Goal: Book appointment/travel/reservation

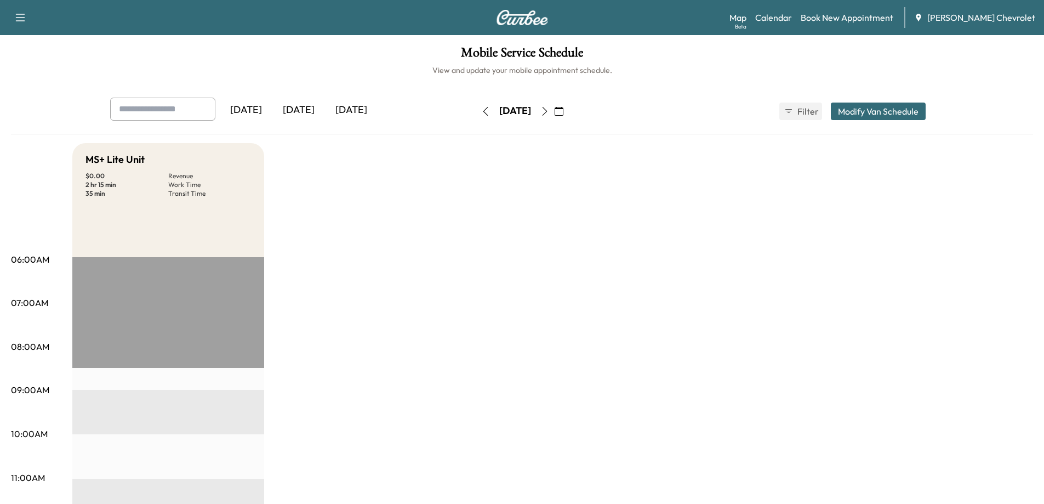
click at [481, 113] on icon "button" at bounding box center [485, 111] width 9 height 9
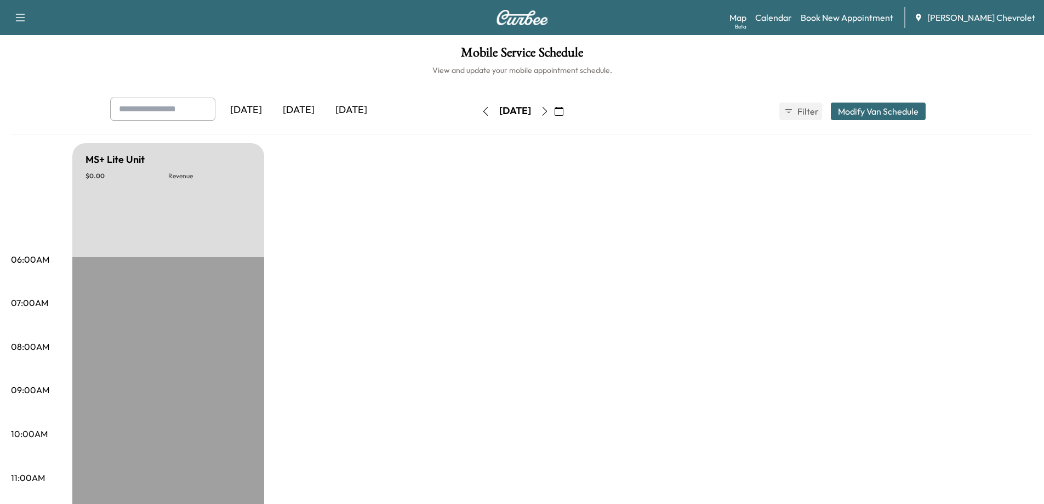
click at [483, 112] on icon "button" at bounding box center [485, 111] width 5 height 9
click at [476, 116] on button "button" at bounding box center [485, 112] width 19 height 18
click at [483, 115] on icon "button" at bounding box center [485, 111] width 5 height 9
click at [476, 115] on button "button" at bounding box center [485, 112] width 19 height 18
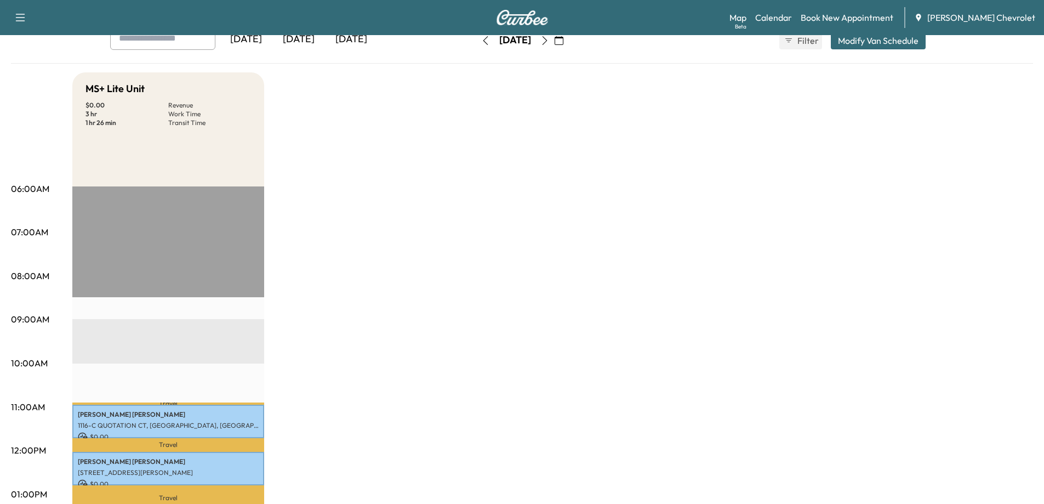
scroll to position [55, 0]
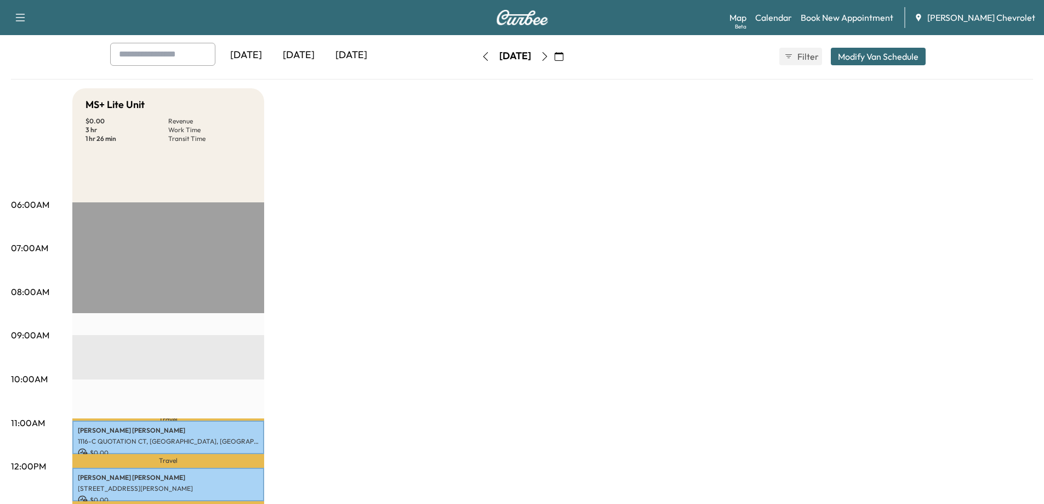
click at [481, 57] on icon "button" at bounding box center [485, 56] width 9 height 9
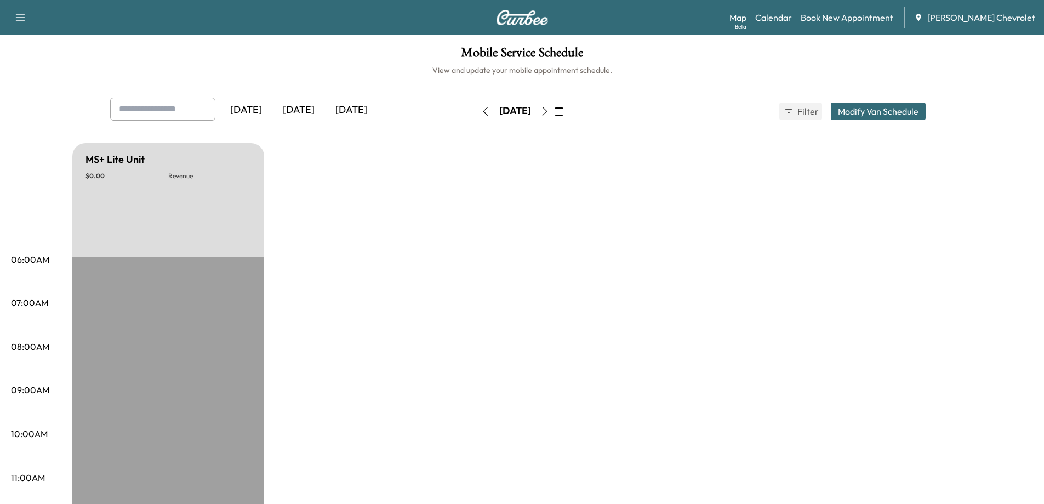
click at [483, 113] on icon "button" at bounding box center [485, 111] width 5 height 9
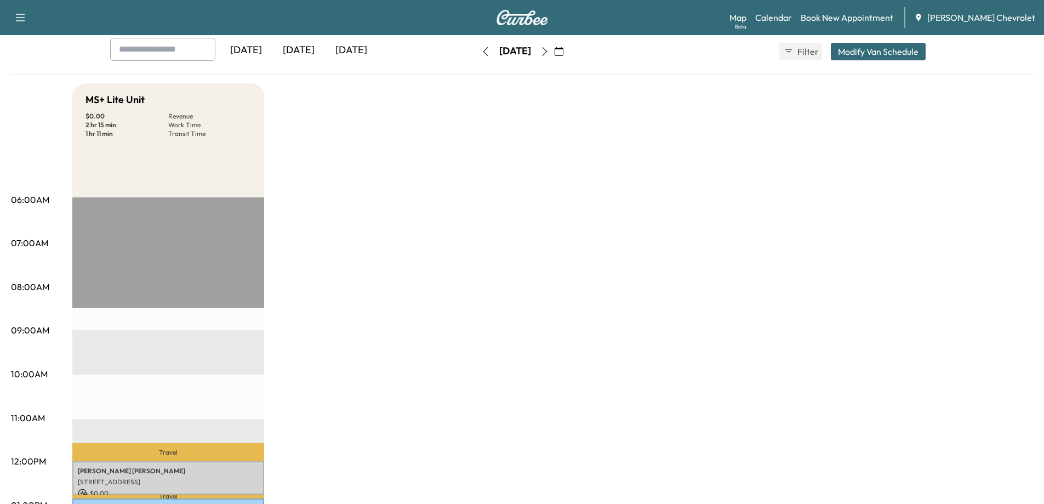
scroll to position [55, 0]
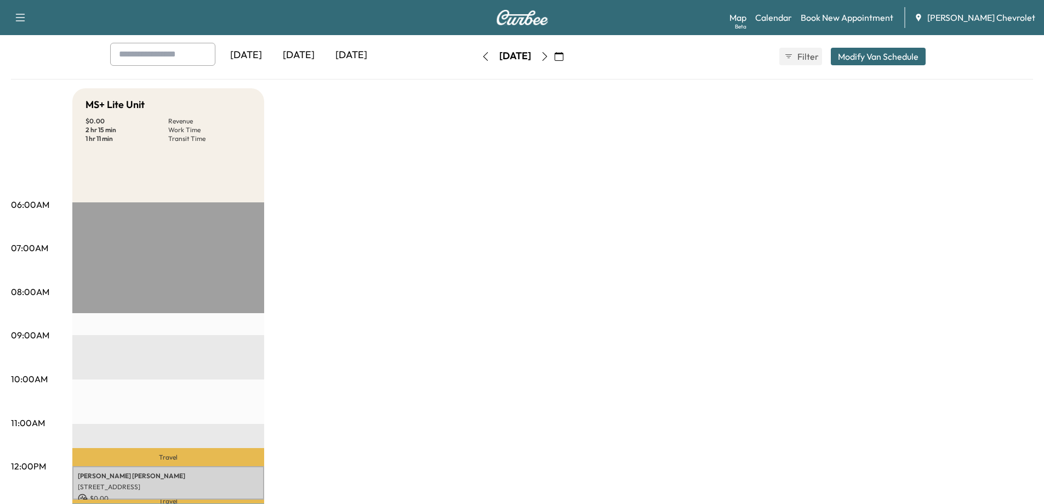
click at [481, 60] on icon "button" at bounding box center [485, 56] width 9 height 9
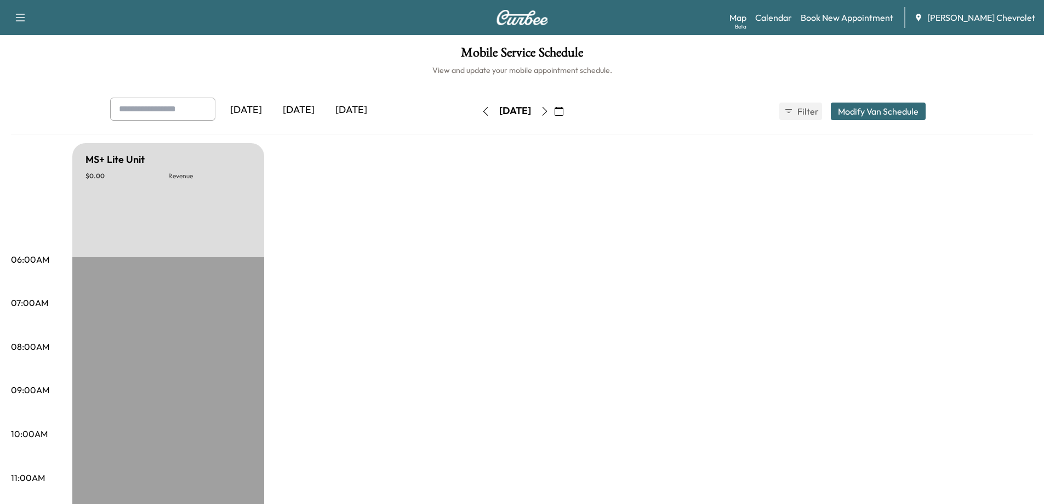
click at [481, 112] on icon "button" at bounding box center [485, 111] width 9 height 9
click at [483, 112] on icon "button" at bounding box center [485, 111] width 5 height 9
click at [476, 112] on button "button" at bounding box center [485, 112] width 19 height 18
click at [476, 106] on button "button" at bounding box center [485, 112] width 19 height 18
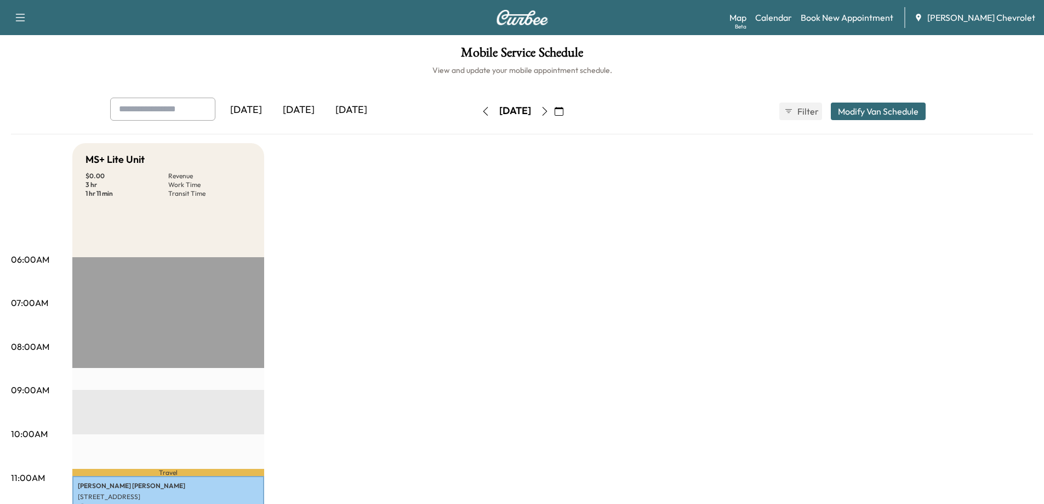
click at [476, 118] on button "button" at bounding box center [485, 112] width 19 height 18
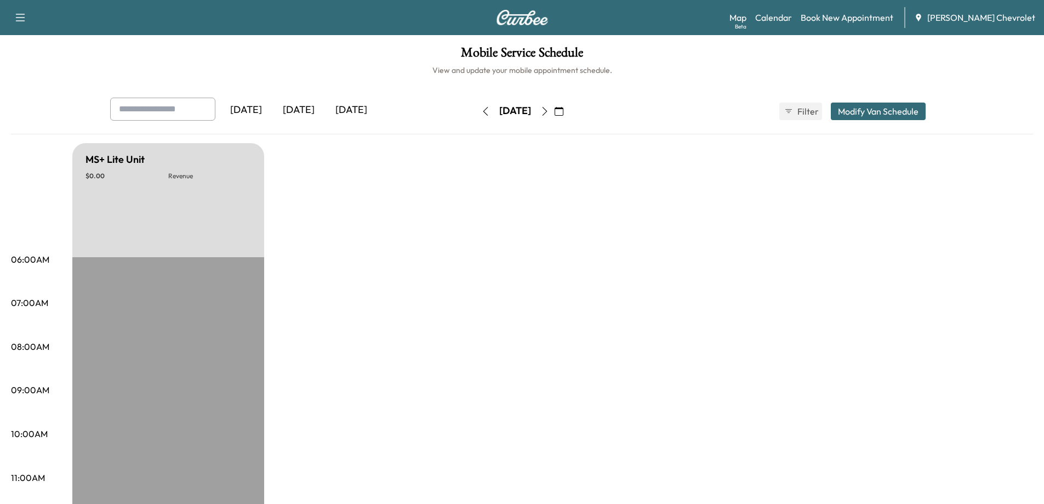
click at [481, 112] on icon "button" at bounding box center [485, 111] width 9 height 9
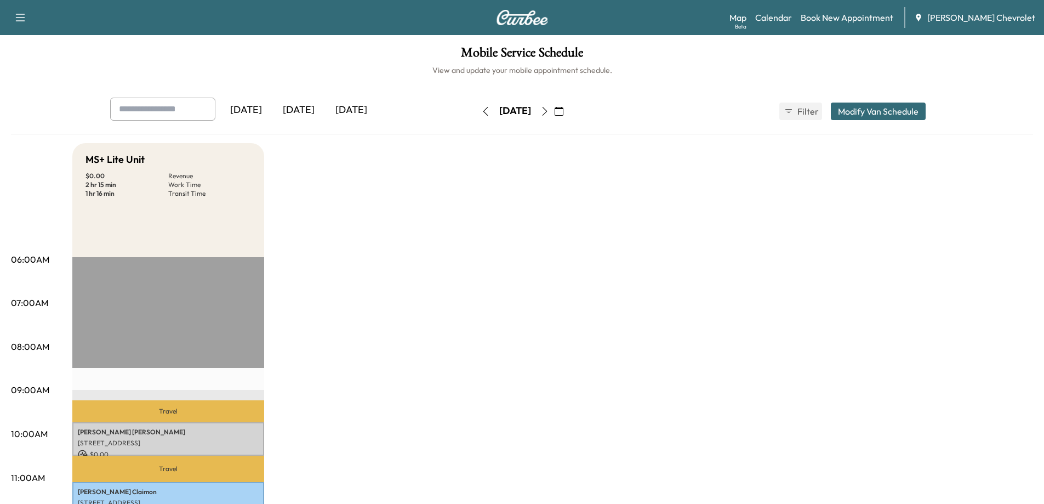
click at [481, 114] on icon "button" at bounding box center [485, 111] width 9 height 9
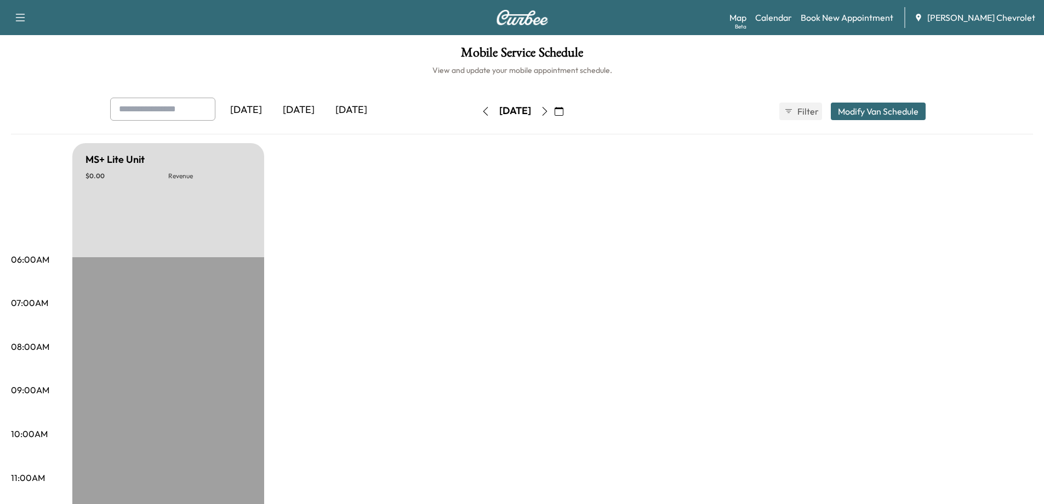
click at [481, 114] on icon "button" at bounding box center [485, 111] width 9 height 9
click at [481, 113] on icon "button" at bounding box center [485, 111] width 9 height 9
click at [476, 113] on button "button" at bounding box center [485, 112] width 19 height 18
click at [483, 112] on icon "button" at bounding box center [485, 111] width 5 height 9
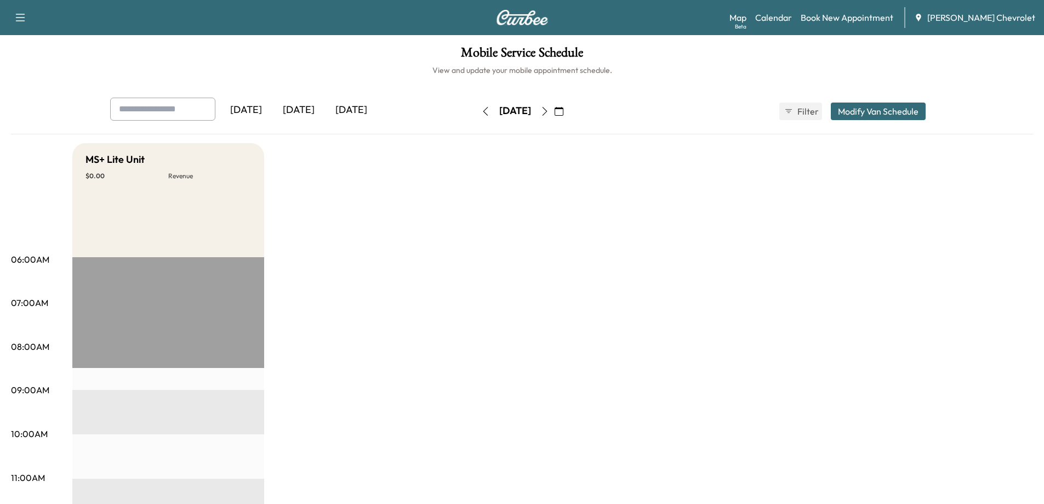
click at [481, 114] on icon "button" at bounding box center [485, 111] width 9 height 9
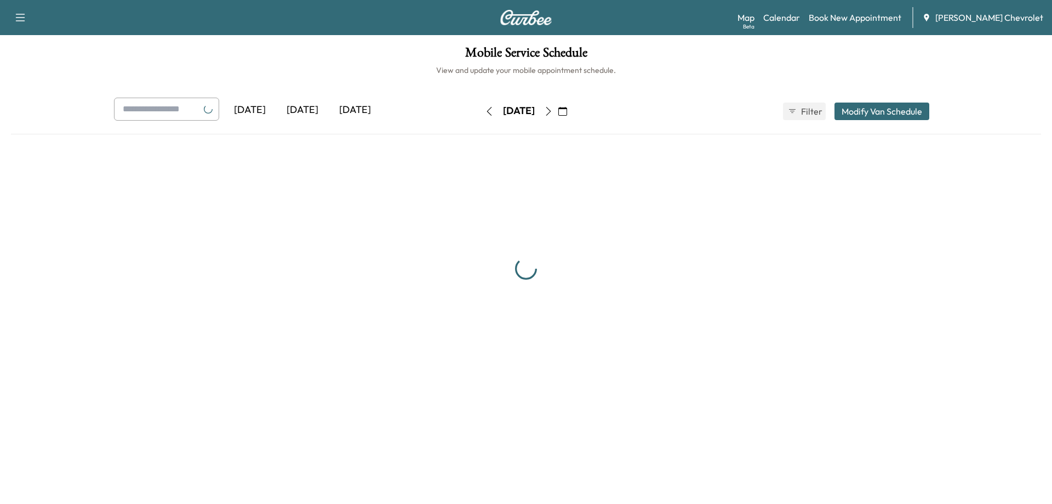
click at [458, 114] on div "[DATE] [DATE] [DATE] [DATE] July 2025 S M T W T F S 29 30 1 2 3 4 5 6 7 8 9 10 …" at bounding box center [526, 111] width 842 height 27
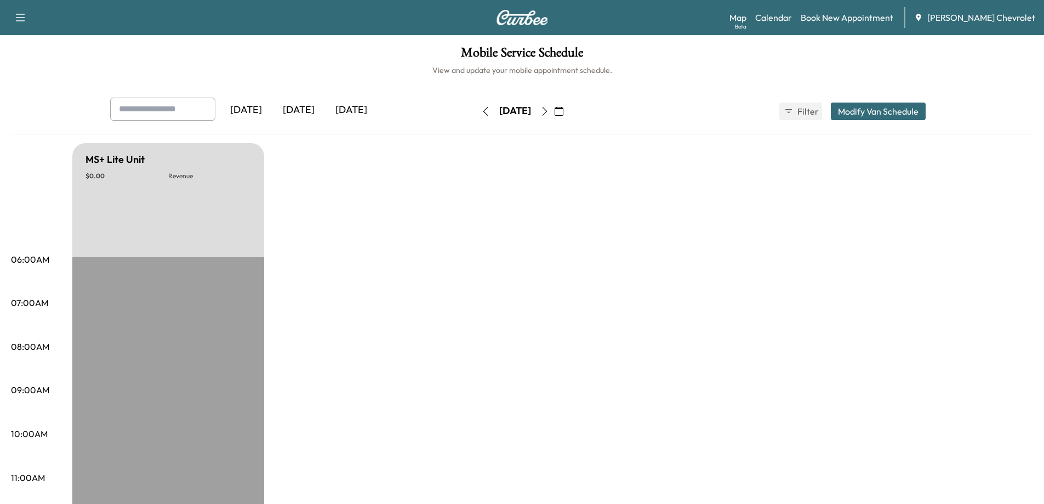
click at [481, 113] on icon "button" at bounding box center [485, 111] width 9 height 9
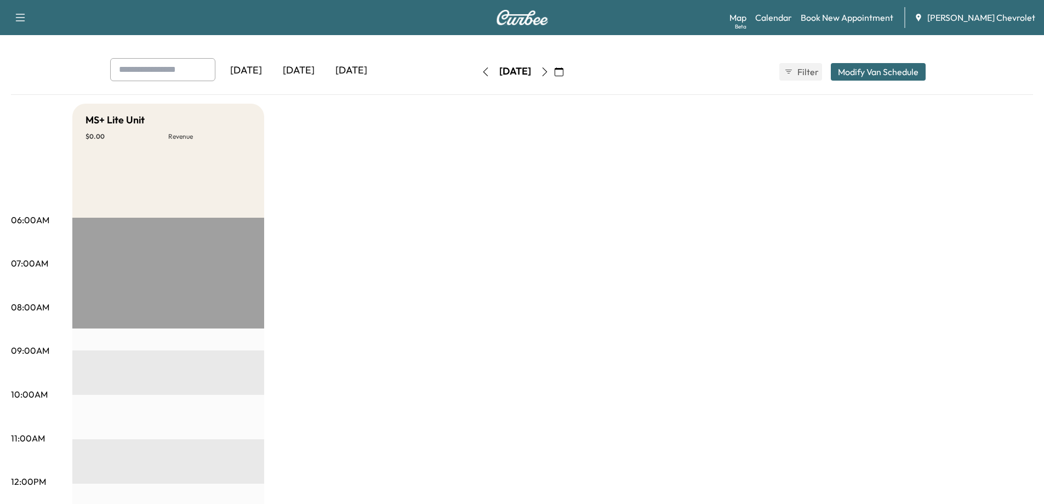
scroll to position [34, 0]
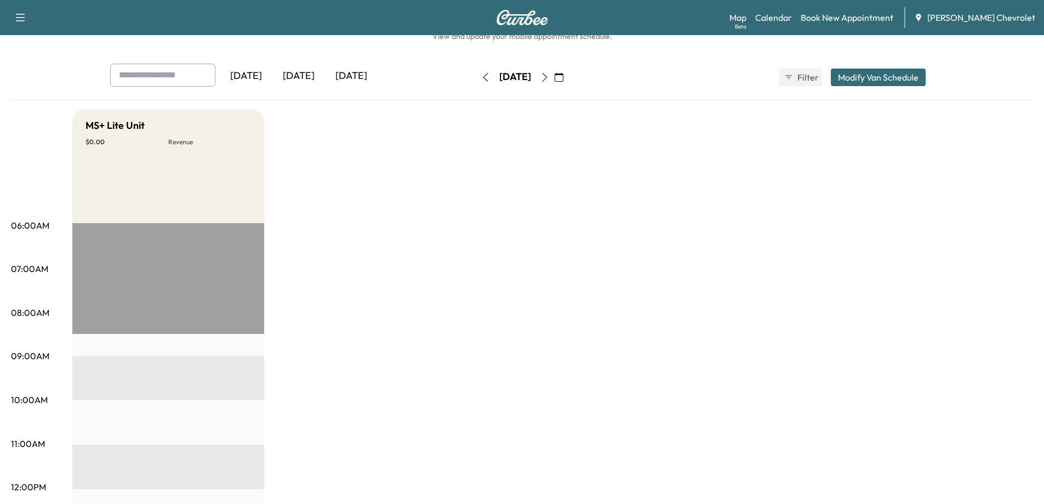
click at [563, 78] on icon "button" at bounding box center [559, 77] width 9 height 9
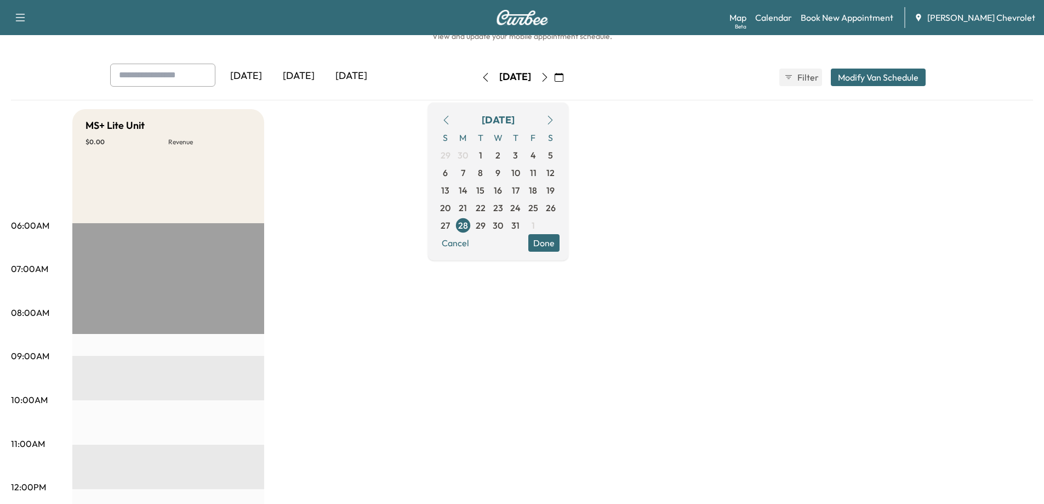
click at [555, 118] on icon "button" at bounding box center [550, 120] width 9 height 9
click at [466, 174] on span "4" at bounding box center [462, 172] width 5 height 13
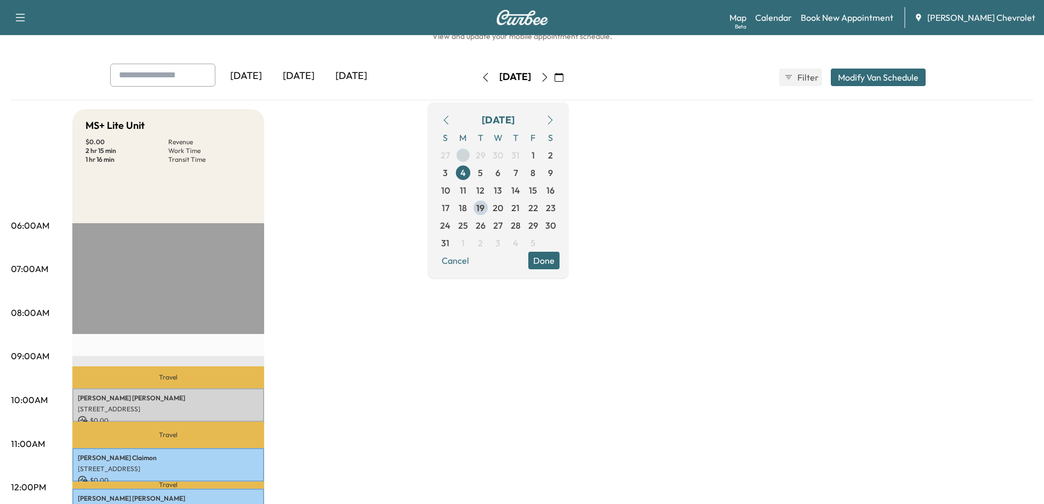
click at [468, 153] on span "28" at bounding box center [463, 155] width 10 height 13
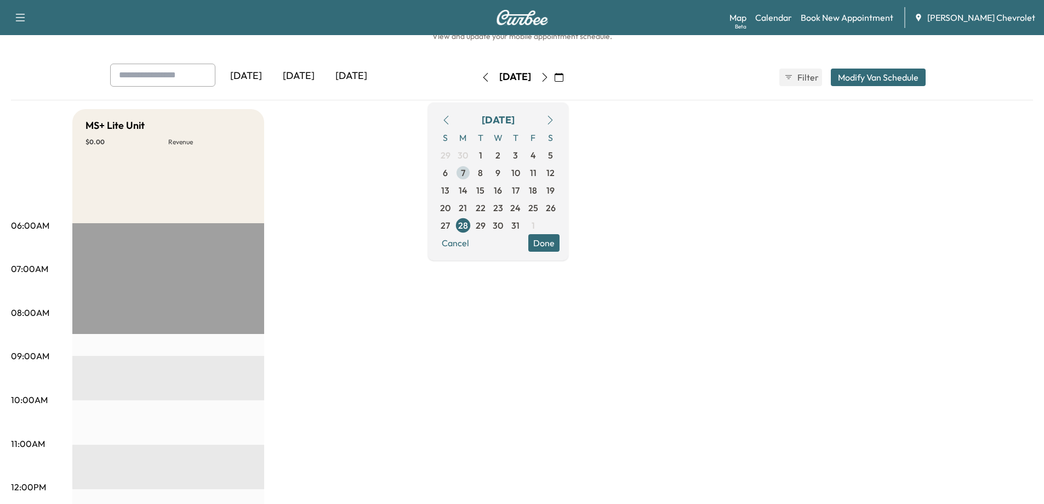
click at [465, 172] on span "7" at bounding box center [463, 172] width 4 height 13
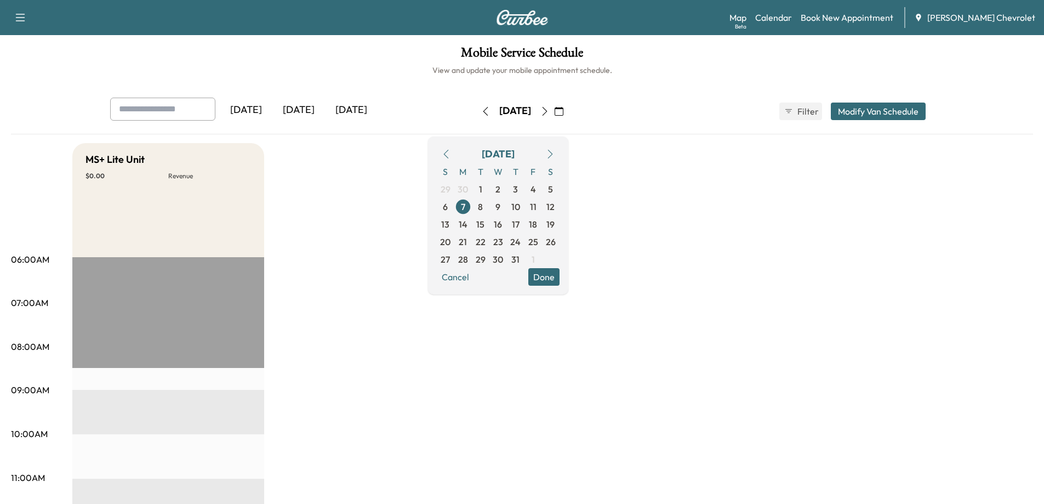
click at [563, 109] on icon "button" at bounding box center [559, 111] width 9 height 9
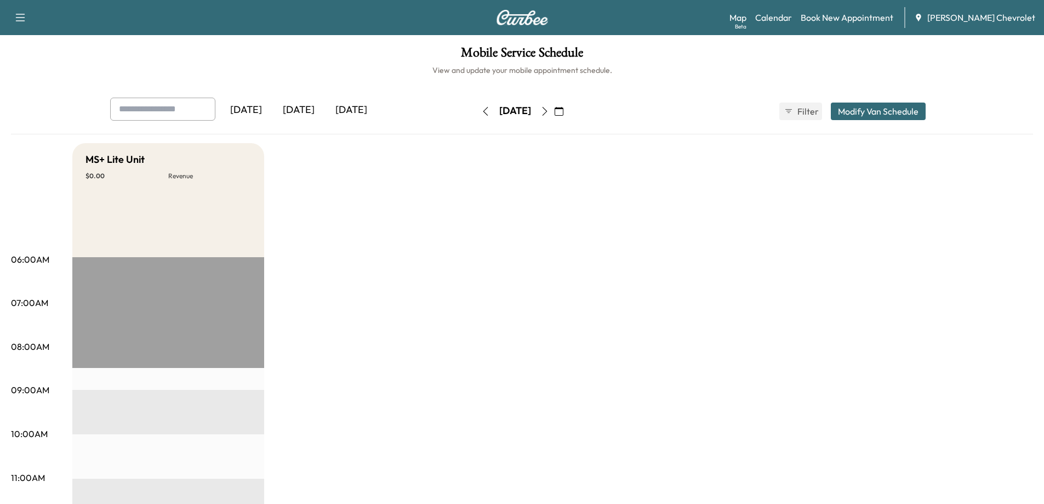
click at [568, 112] on button "button" at bounding box center [559, 112] width 19 height 18
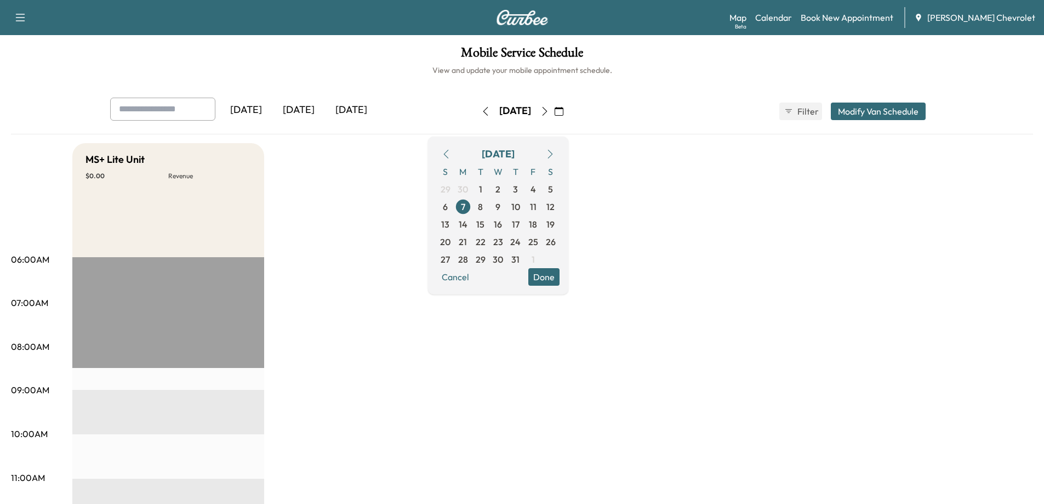
click at [555, 154] on icon "button" at bounding box center [550, 154] width 9 height 9
click at [466, 209] on span "4" at bounding box center [462, 206] width 5 height 13
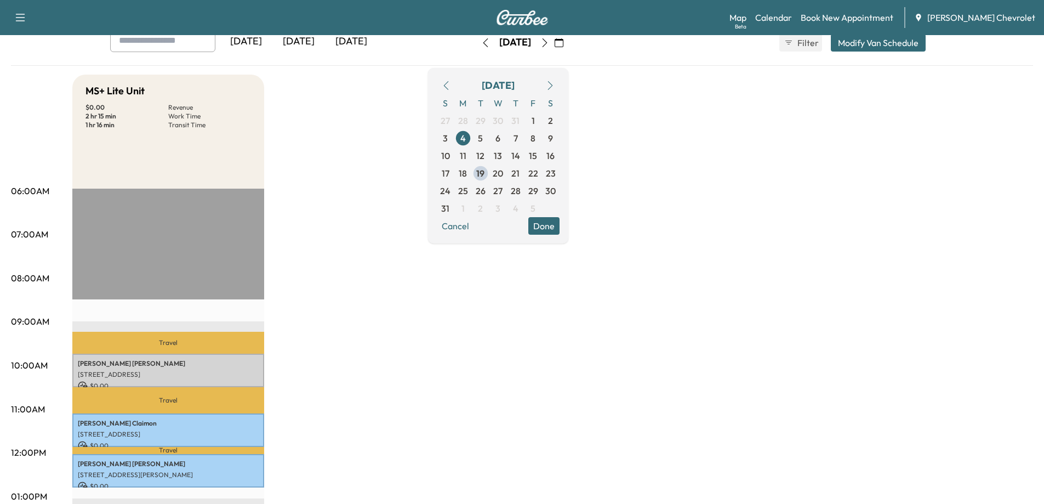
scroll to position [55, 0]
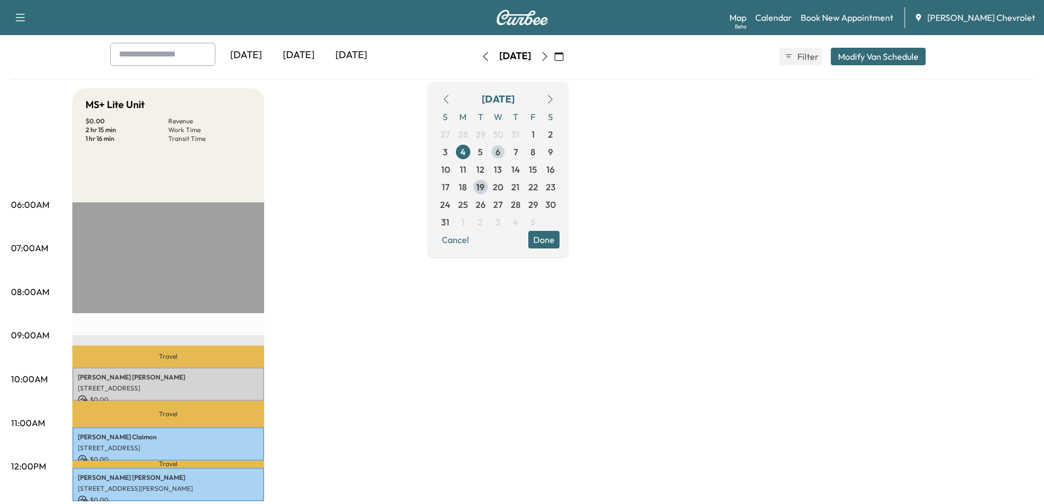
click at [500, 150] on span "6" at bounding box center [498, 151] width 5 height 13
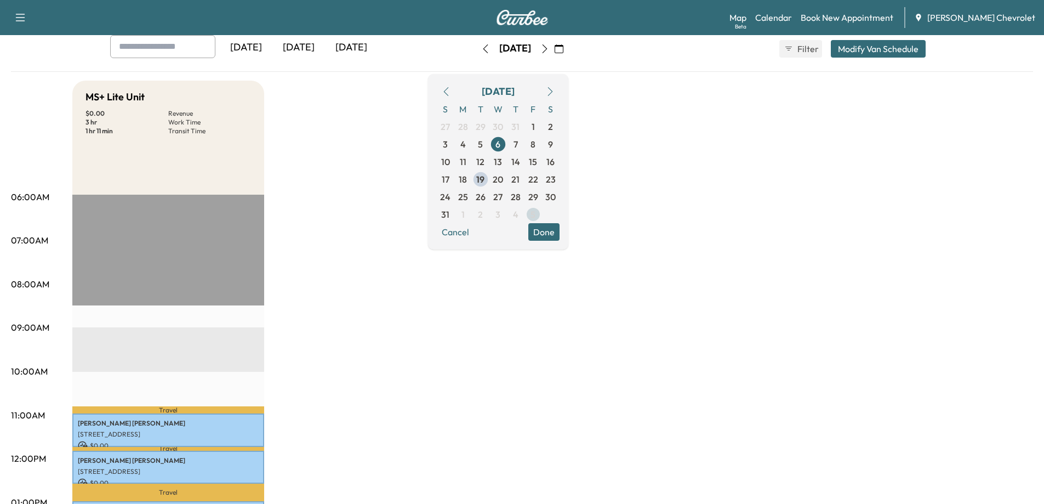
scroll to position [55, 0]
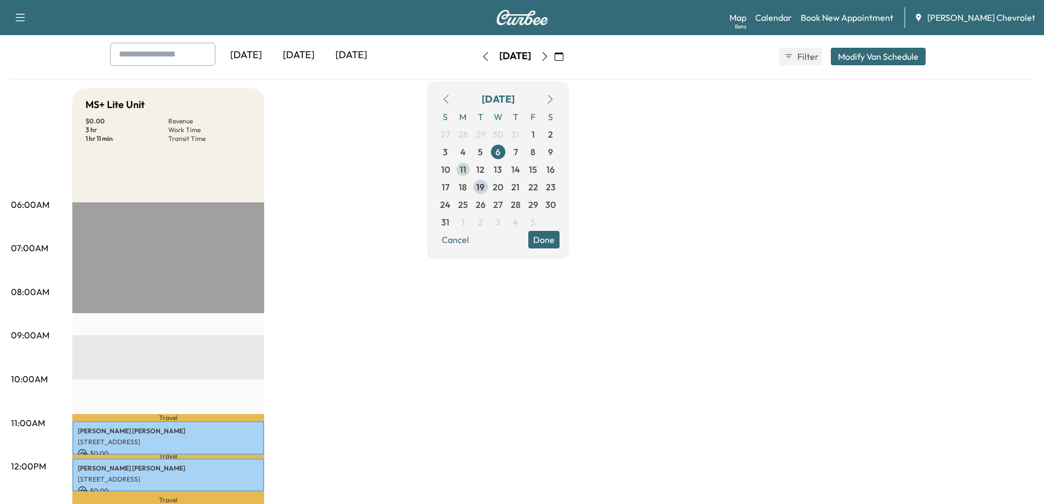
click at [466, 170] on span "11" at bounding box center [463, 169] width 7 height 13
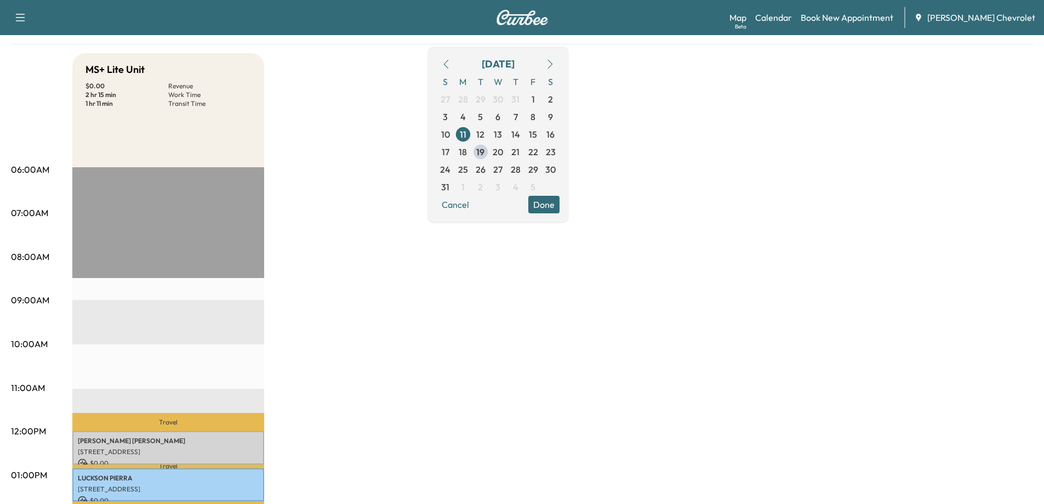
scroll to position [89, 0]
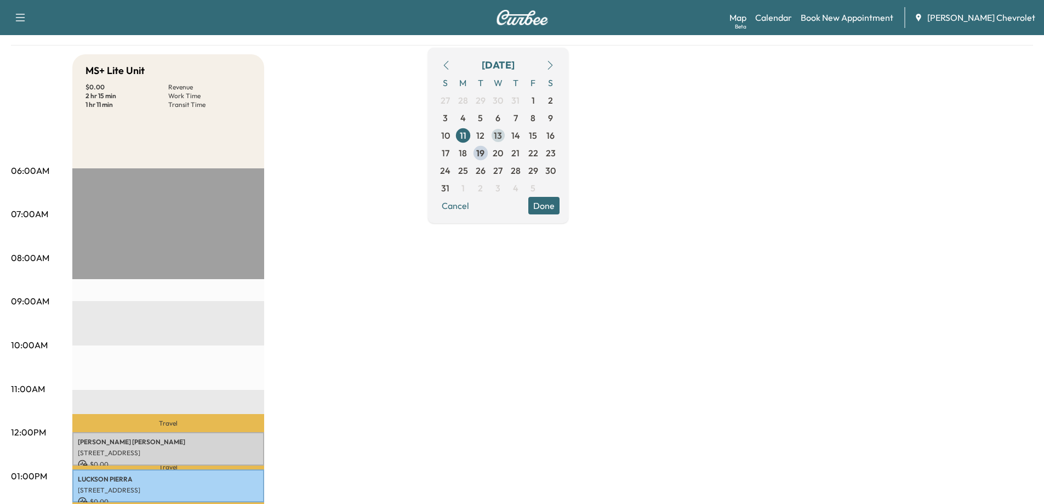
click at [502, 134] on span "13" at bounding box center [498, 135] width 8 height 13
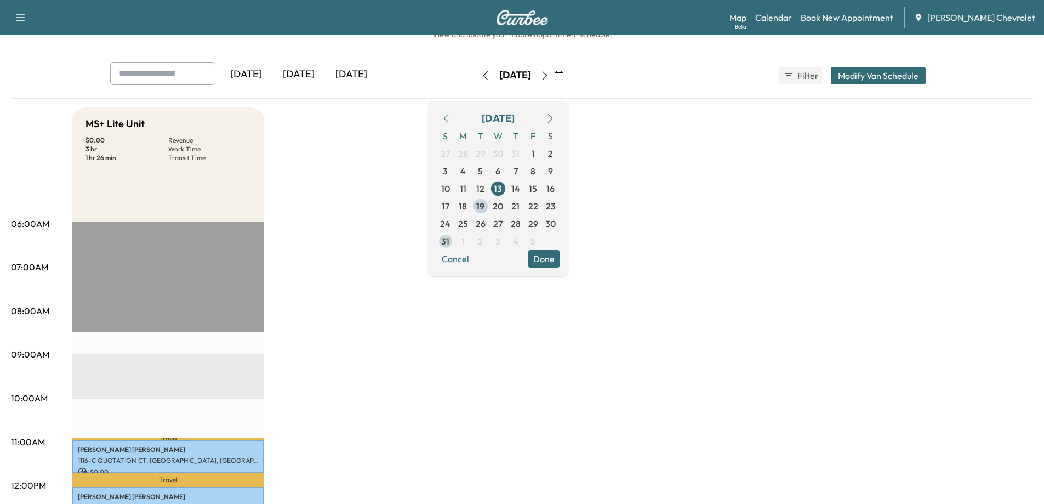
scroll to position [34, 0]
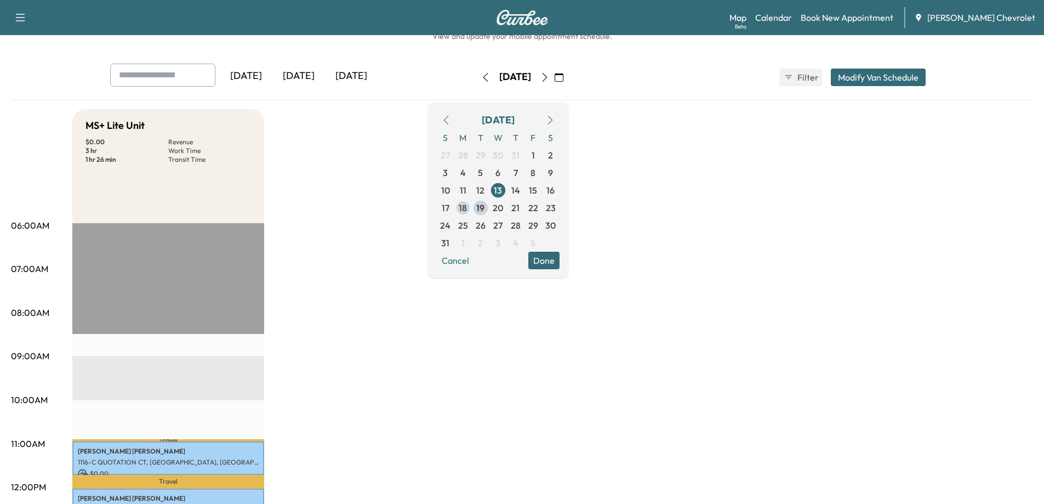
click at [467, 209] on span "18" at bounding box center [463, 207] width 8 height 13
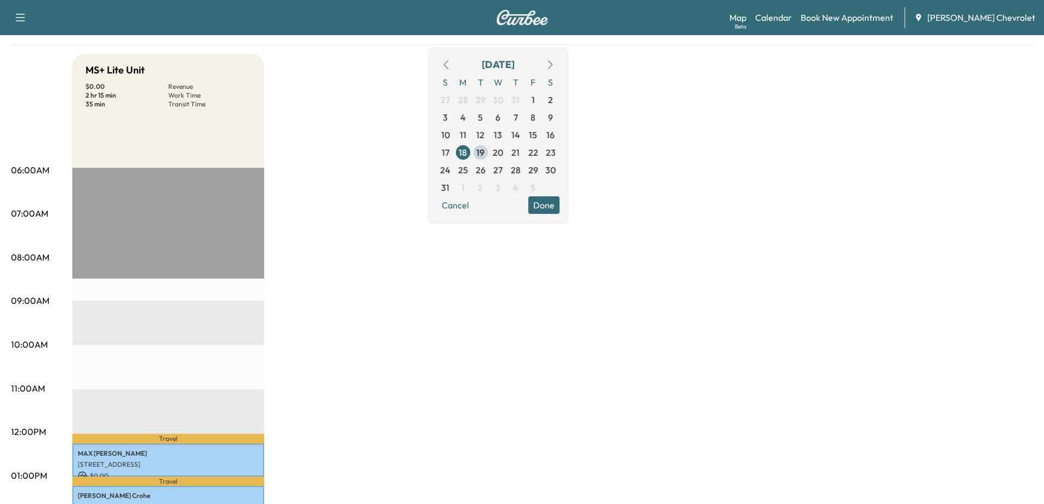
scroll to position [89, 0]
click at [503, 152] on span "20" at bounding box center [498, 152] width 10 height 13
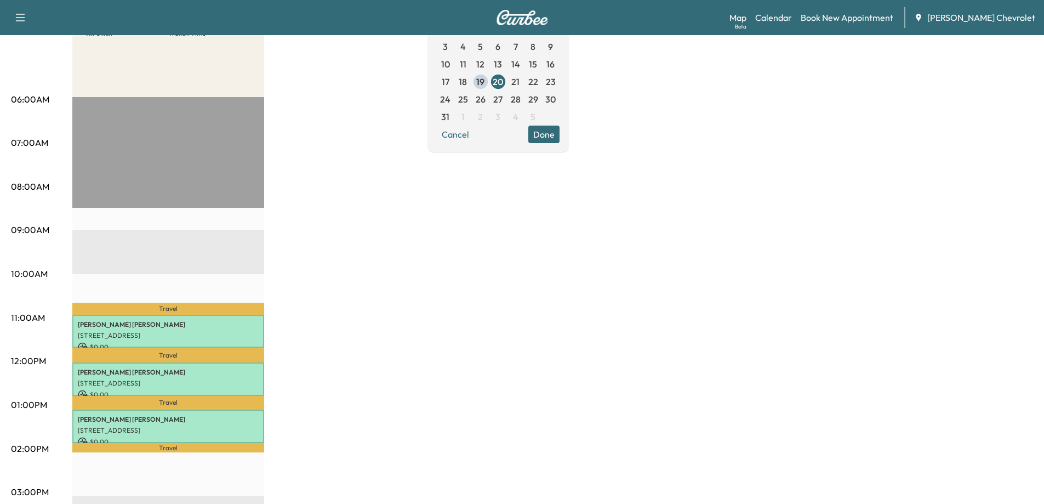
scroll to position [164, 0]
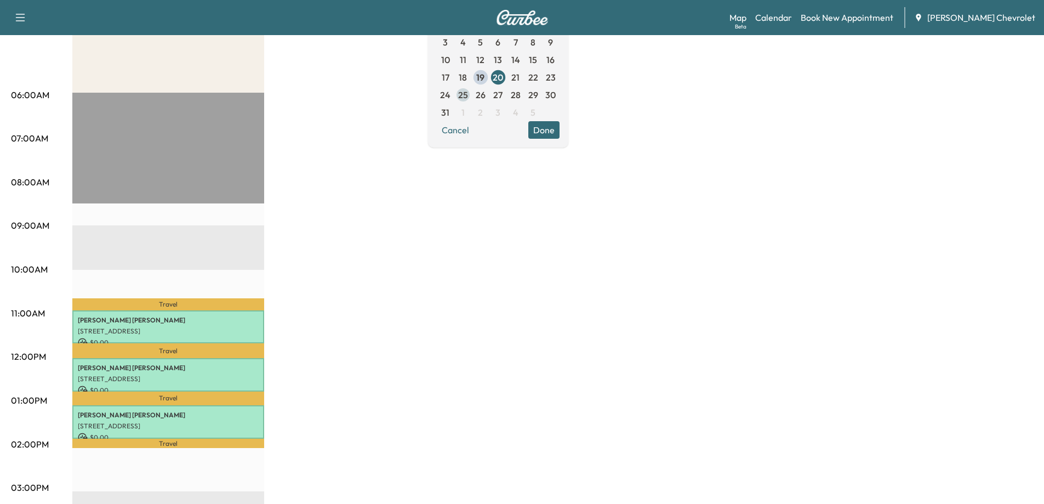
click at [468, 95] on span "25" at bounding box center [463, 94] width 10 height 13
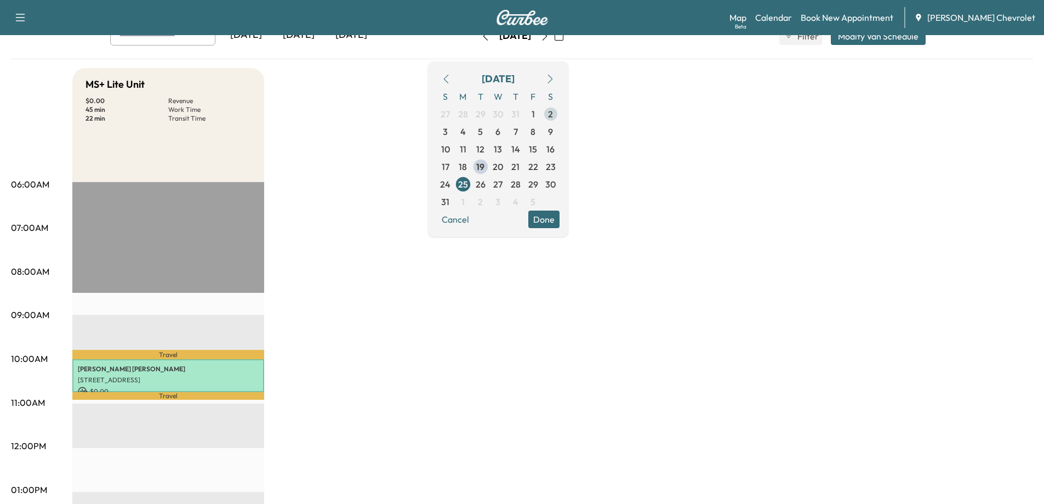
scroll to position [55, 0]
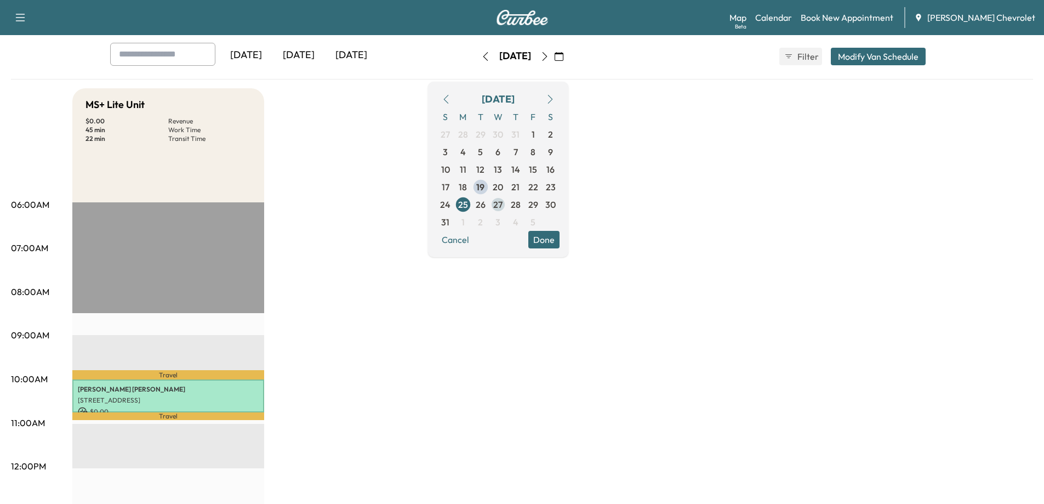
click at [503, 205] on span "27" at bounding box center [497, 204] width 9 height 13
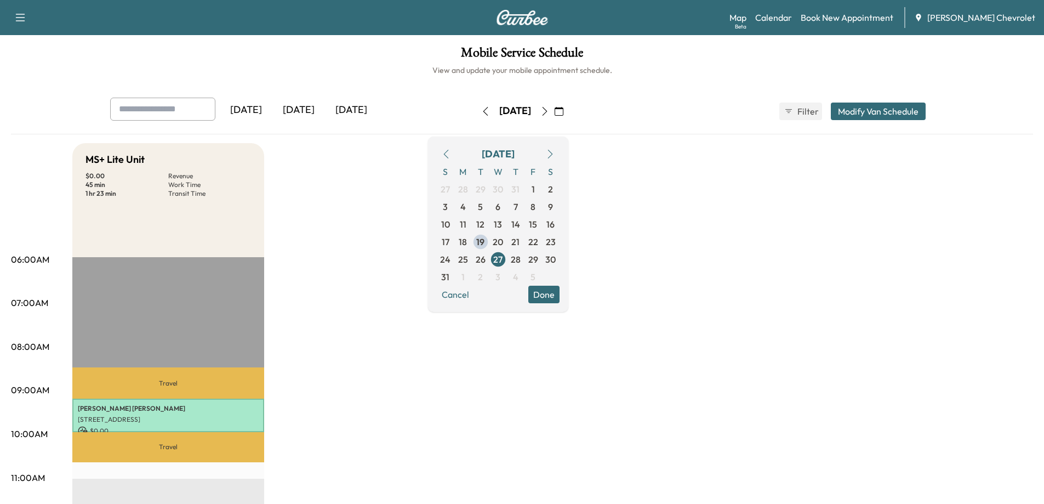
click at [468, 261] on span "25" at bounding box center [463, 259] width 10 height 13
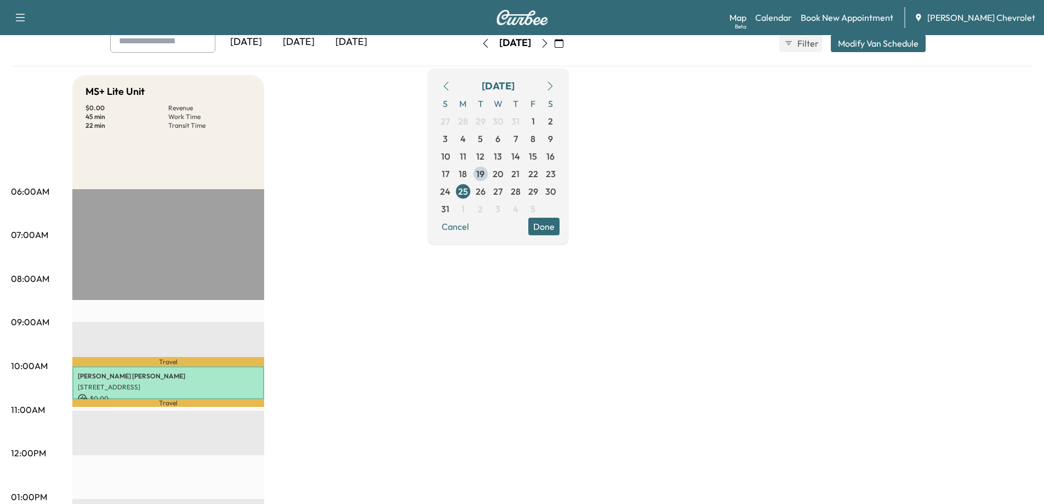
scroll to position [164, 0]
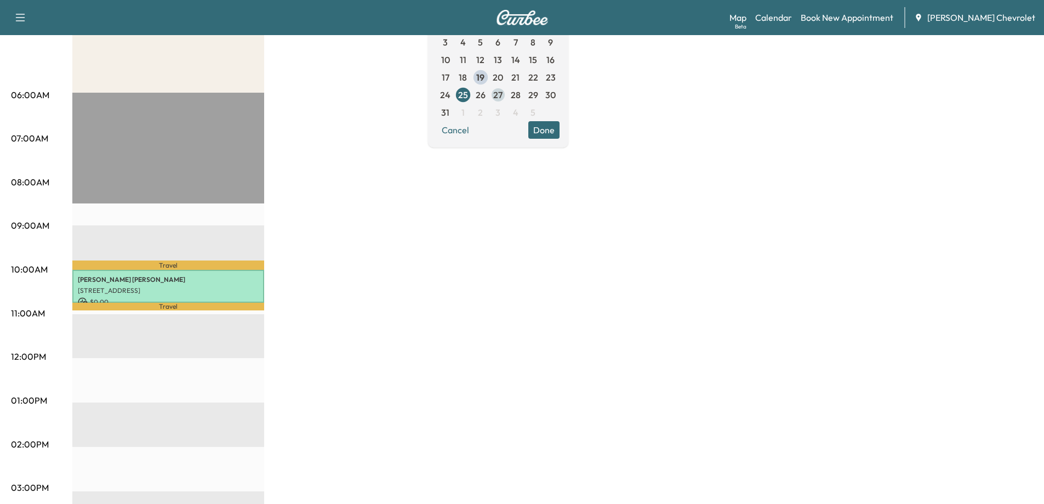
click at [503, 95] on span "27" at bounding box center [497, 94] width 9 height 13
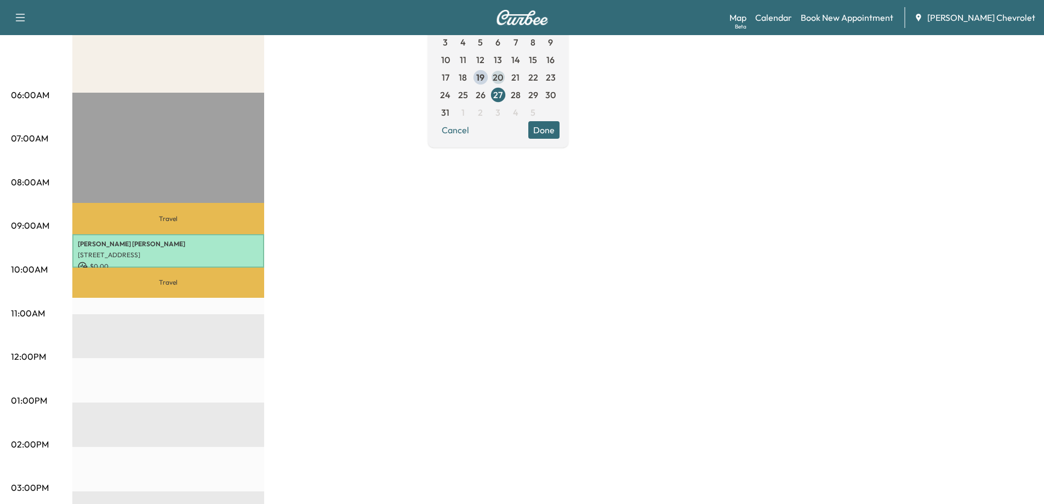
click at [503, 77] on span "20" at bounding box center [498, 77] width 10 height 13
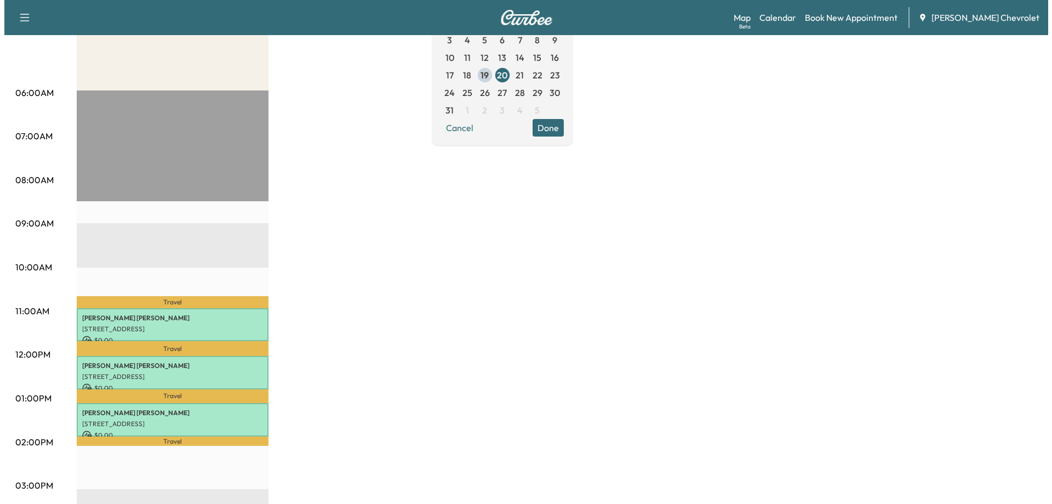
scroll to position [164, 0]
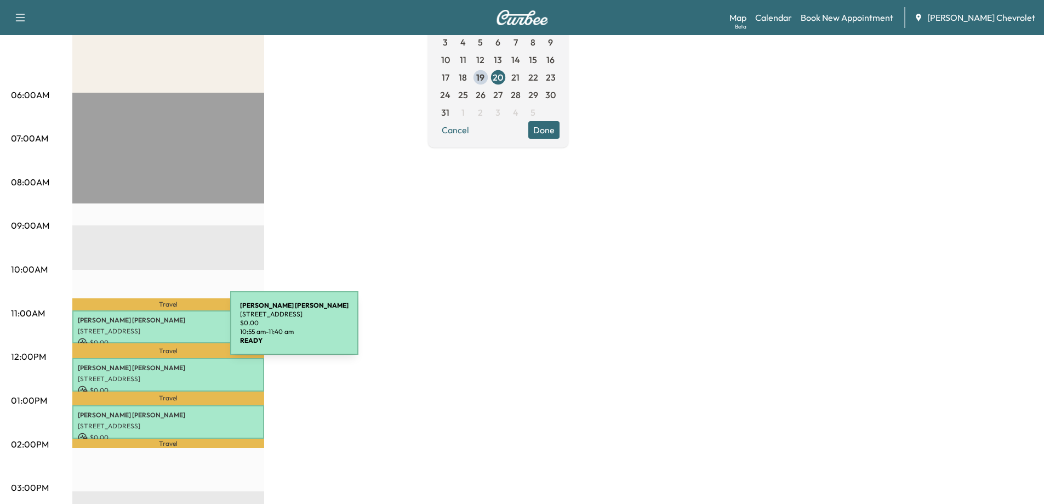
click at [148, 329] on p "[STREET_ADDRESS]" at bounding box center [168, 331] width 181 height 9
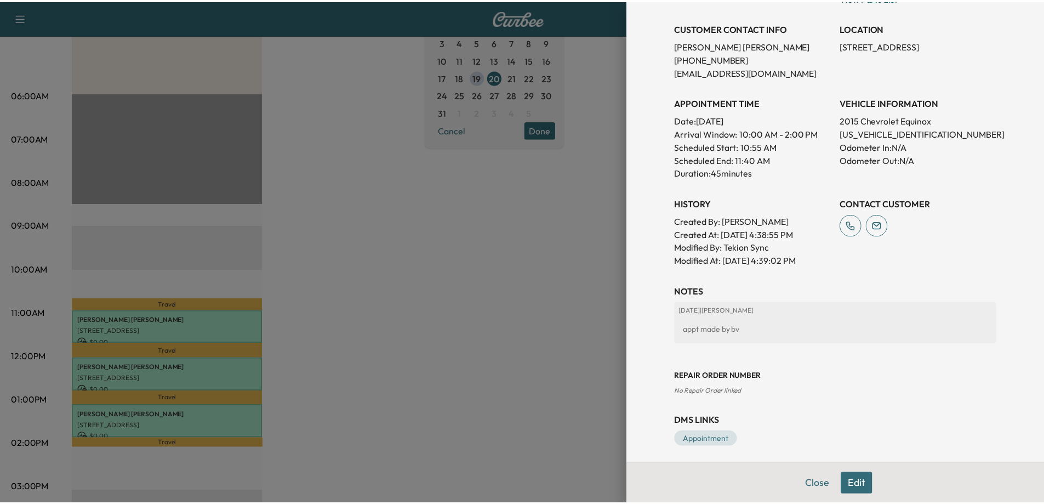
scroll to position [222, 0]
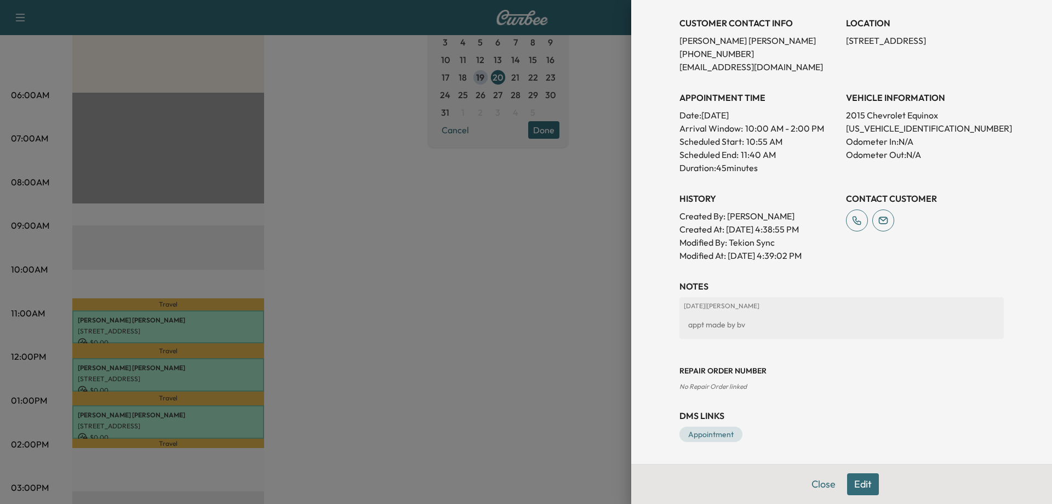
click at [336, 304] on div at bounding box center [526, 252] width 1052 height 504
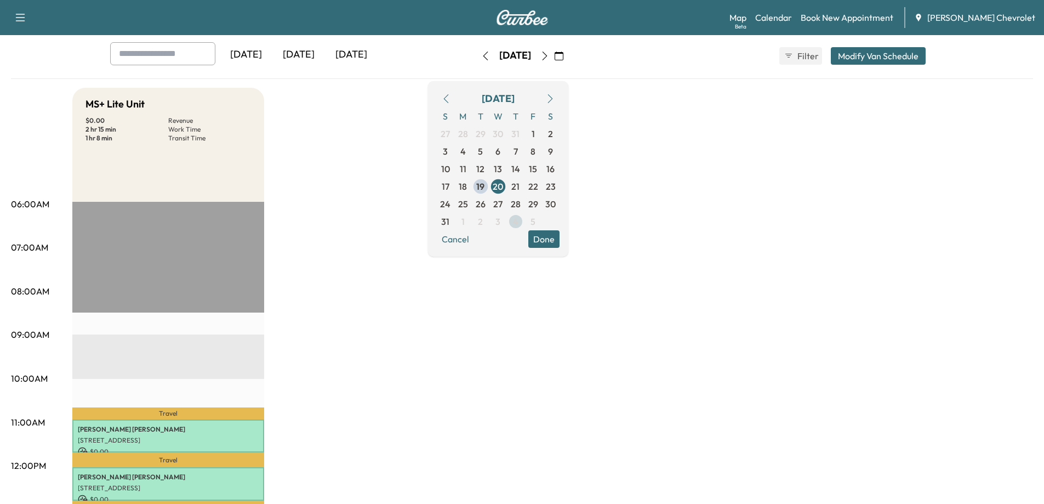
scroll to position [55, 0]
click at [503, 191] on span "20" at bounding box center [498, 186] width 10 height 13
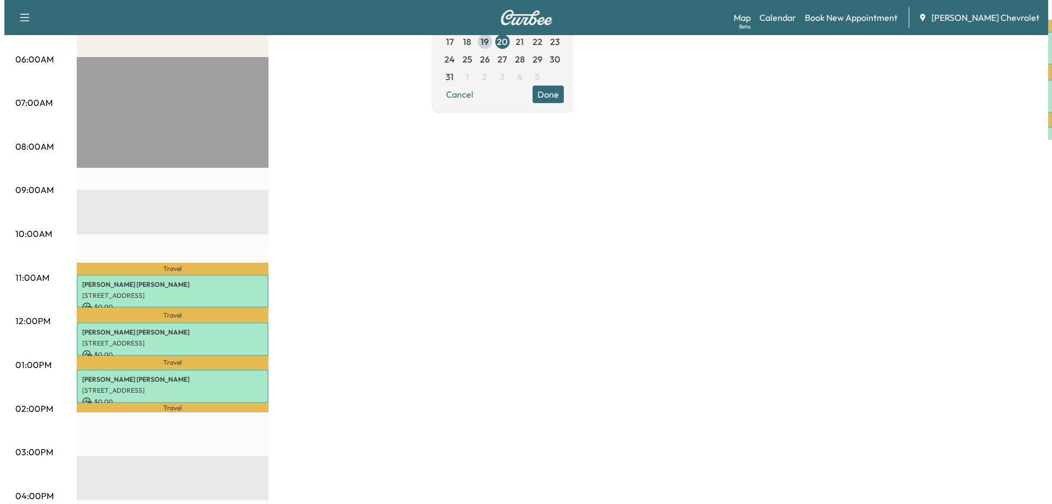
scroll to position [219, 0]
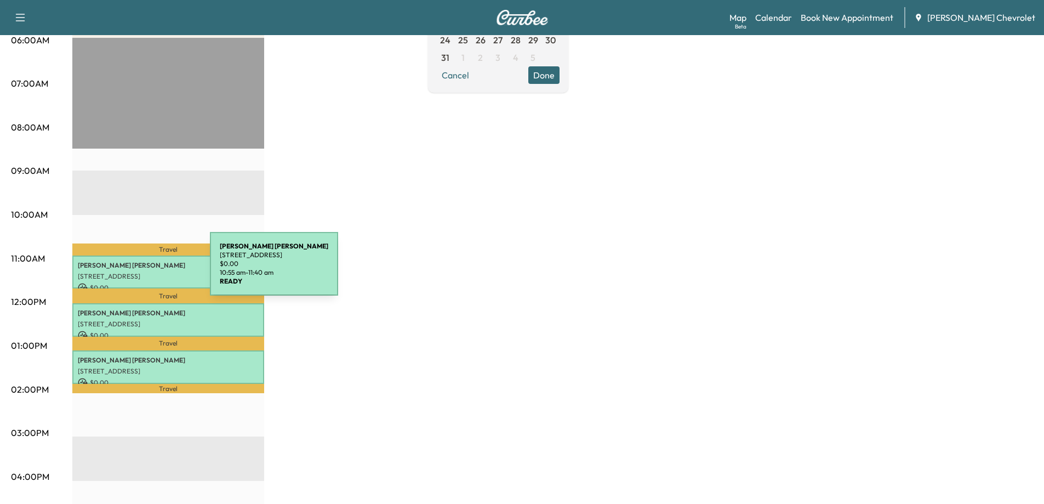
click at [128, 272] on p "[STREET_ADDRESS]" at bounding box center [168, 276] width 181 height 9
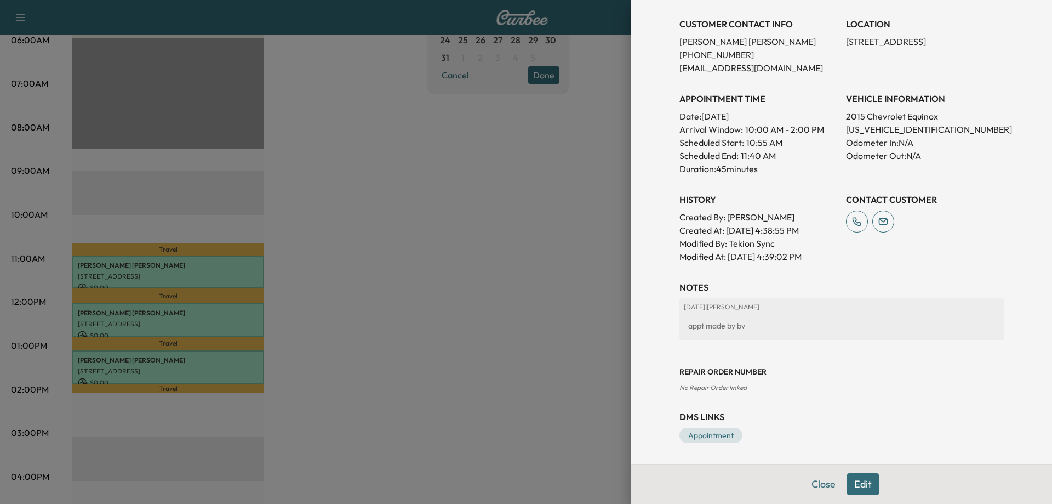
scroll to position [222, 0]
click at [201, 318] on div at bounding box center [526, 252] width 1052 height 504
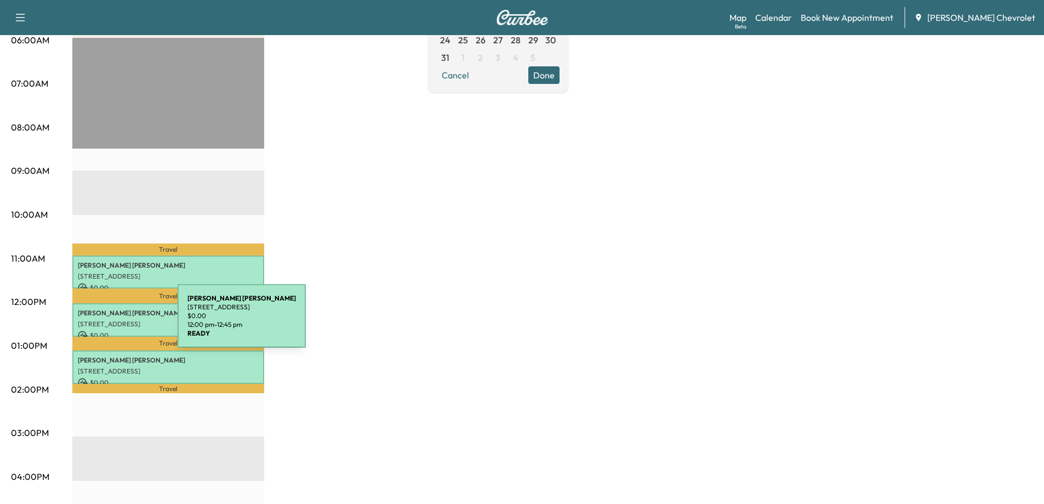
click at [95, 322] on p "[STREET_ADDRESS]" at bounding box center [168, 324] width 181 height 9
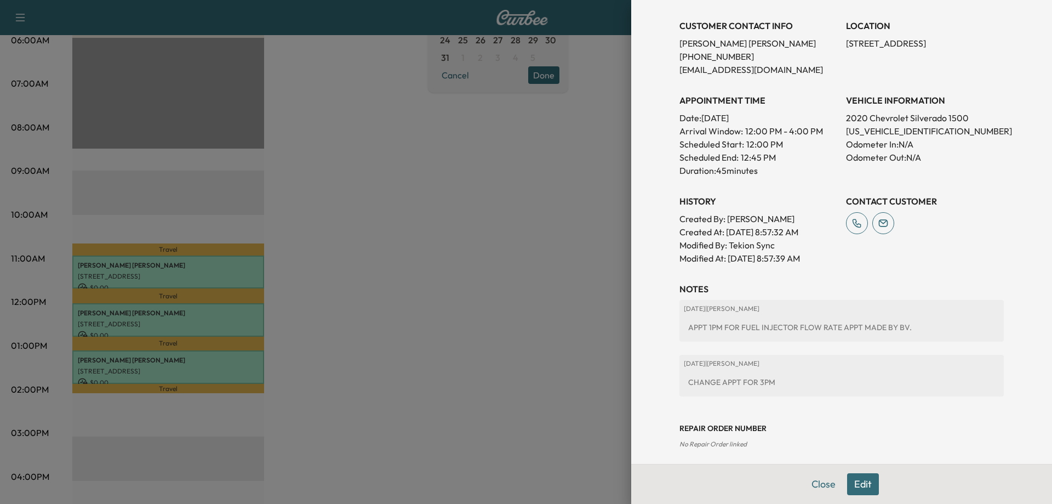
scroll to position [277, 0]
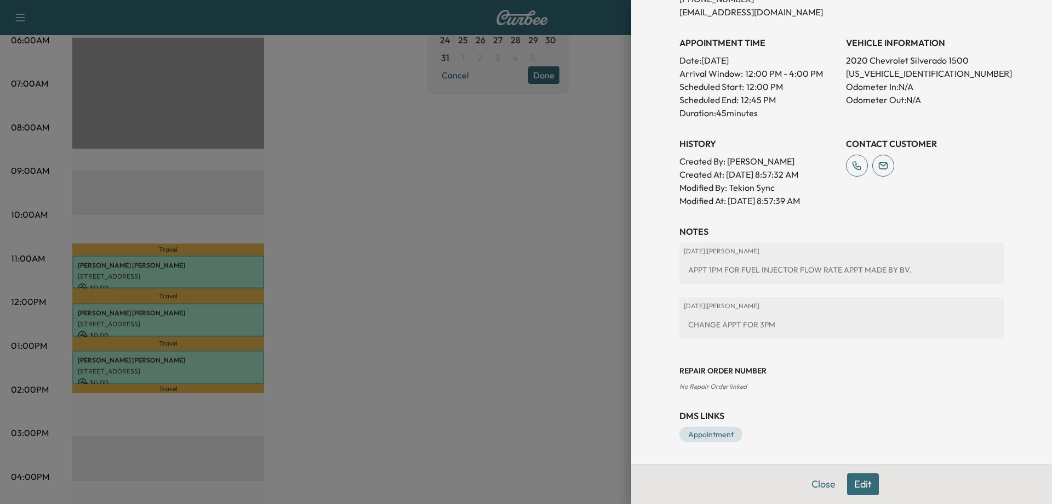
click at [141, 365] on div at bounding box center [526, 252] width 1052 height 504
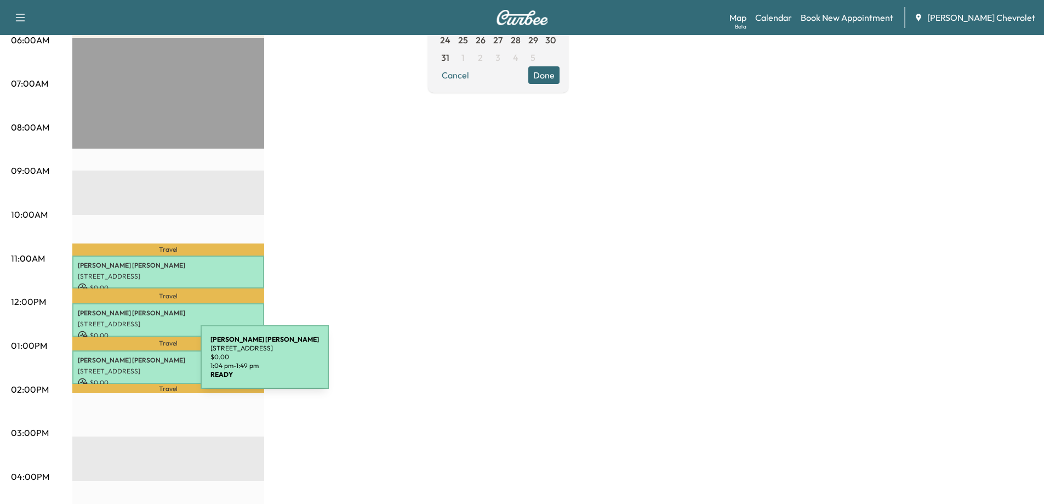
click at [121, 367] on p "[STREET_ADDRESS]" at bounding box center [168, 371] width 181 height 9
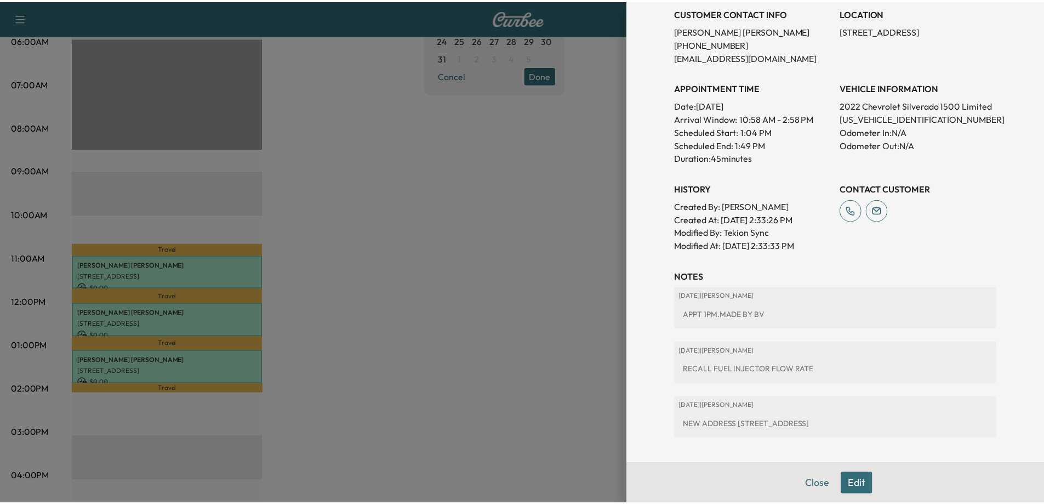
scroll to position [329, 0]
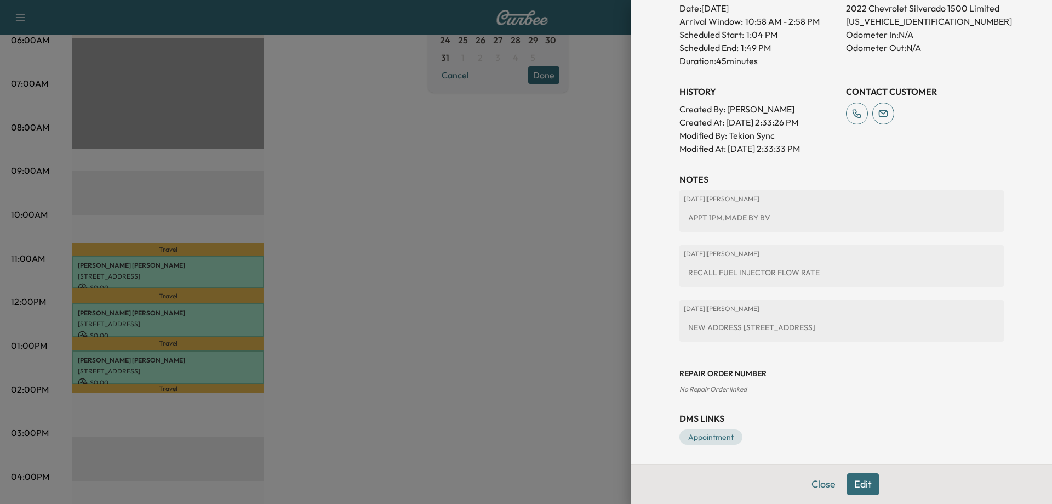
click at [392, 284] on div at bounding box center [526, 252] width 1052 height 504
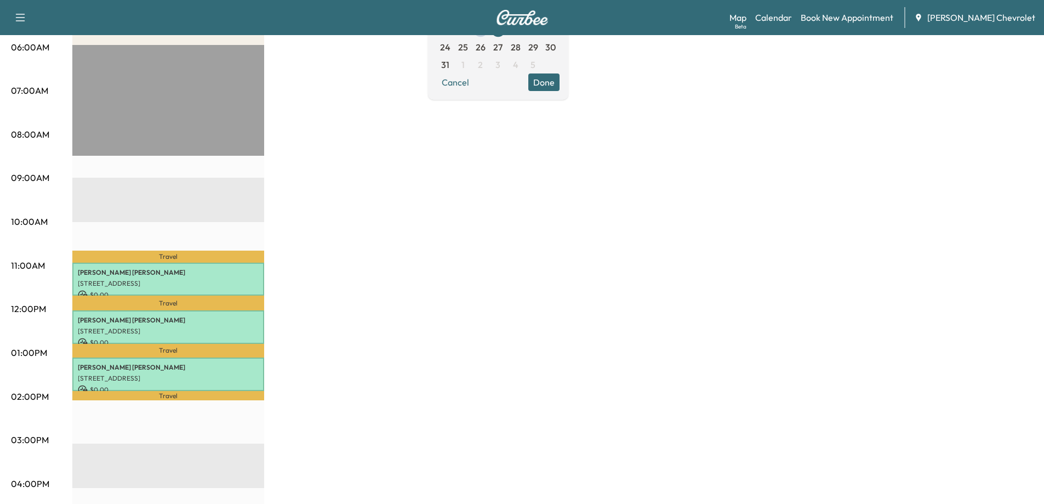
scroll to position [164, 0]
